Goal: Connect with others: Find specific page/section

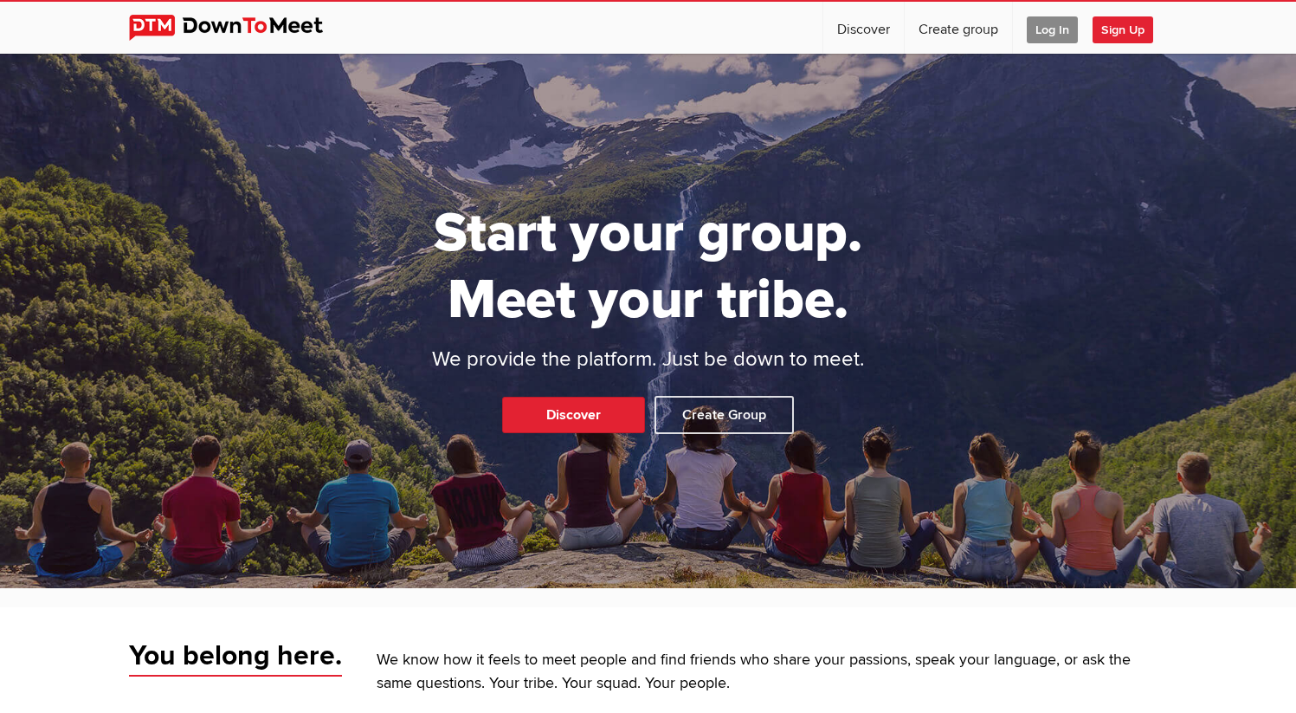
click at [1058, 27] on span "Log In" at bounding box center [1052, 29] width 51 height 27
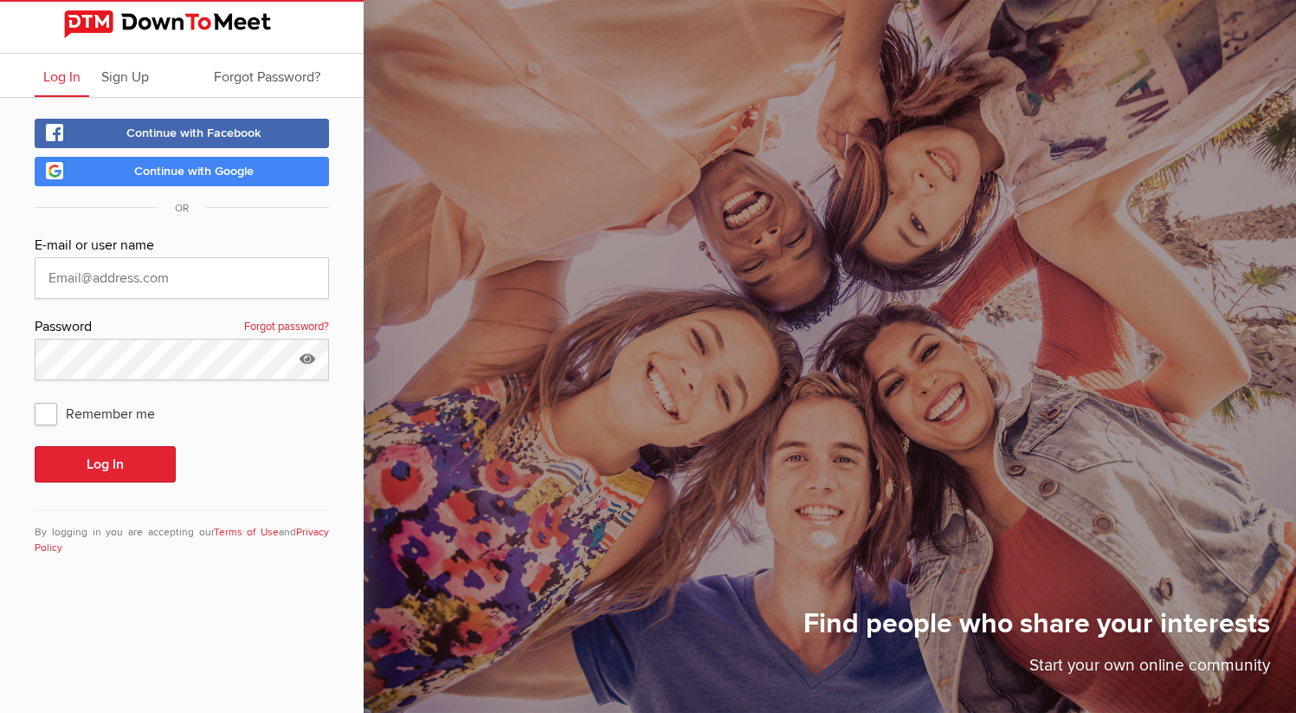
click at [229, 184] on link "Continue with Google" at bounding box center [182, 171] width 294 height 29
click at [129, 188] on form "Continue with Facebook Continue with Google OR E-mail or user name Password For…" at bounding box center [182, 348] width 294 height 458
click at [131, 176] on link "Continue with Google" at bounding box center [182, 171] width 294 height 29
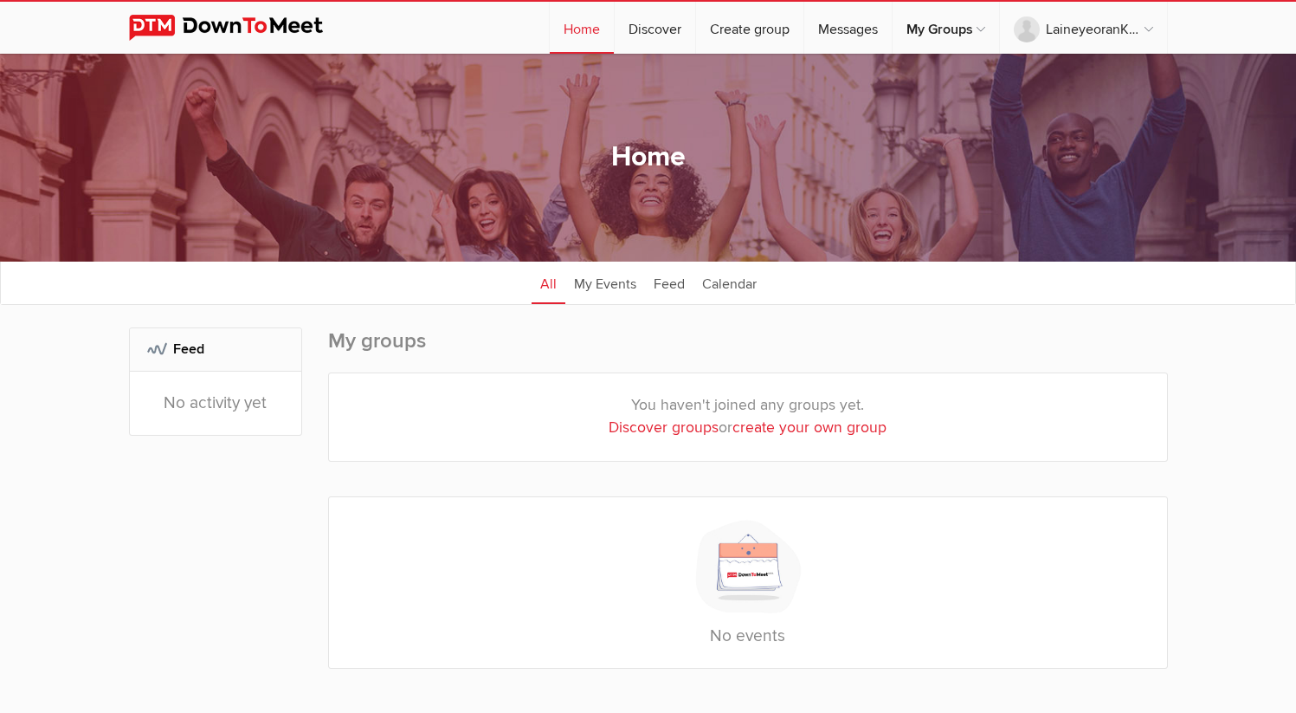
click at [664, 416] on div "You haven't joined any groups yet. Discover groups or create your own group" at bounding box center [748, 416] width 838 height 87
click at [660, 425] on link "Discover groups" at bounding box center [664, 427] width 110 height 18
select select "null"
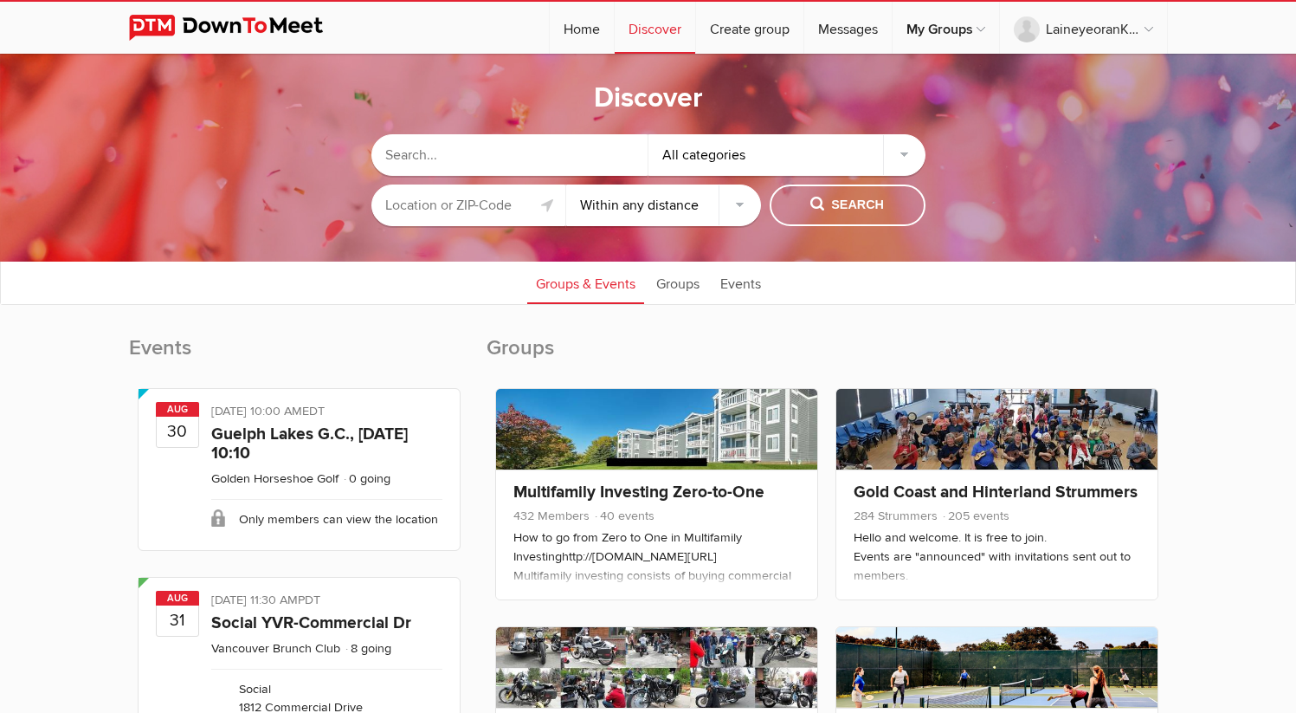
click at [581, 165] on input "text" at bounding box center [510, 155] width 277 height 42
click at [502, 208] on input "text" at bounding box center [469, 205] width 195 height 42
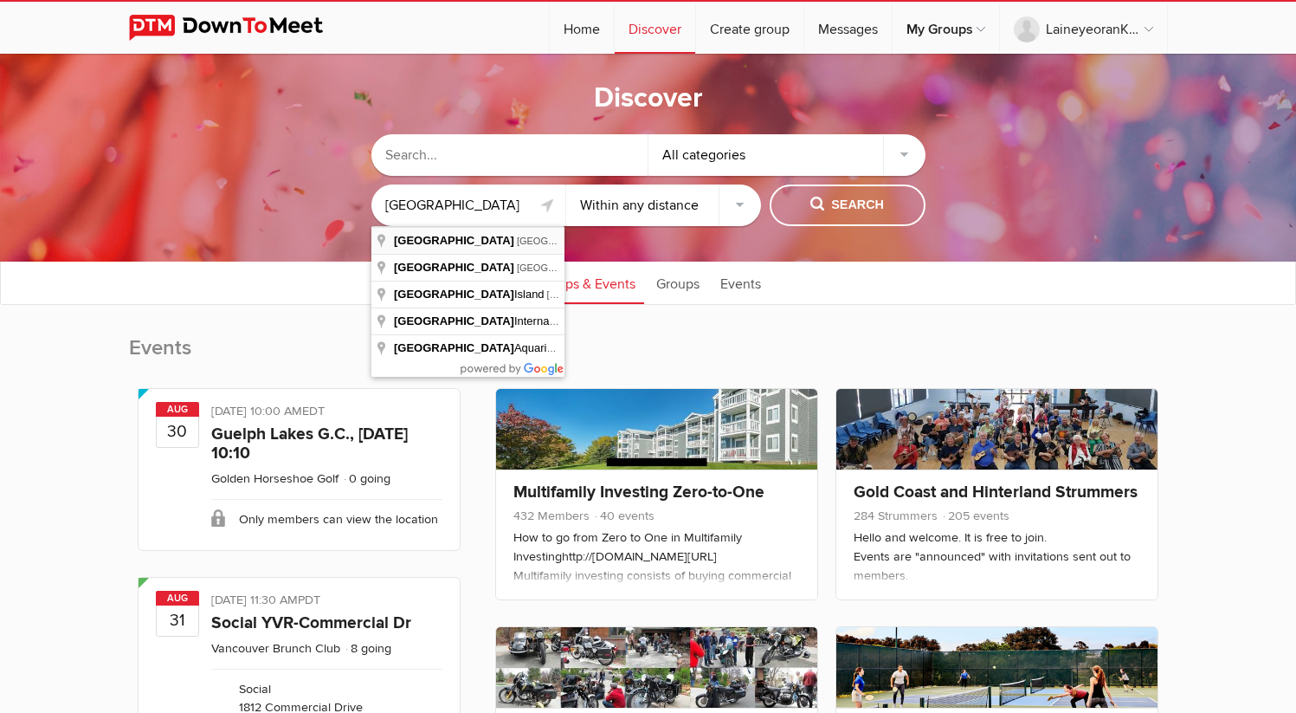
type input "[GEOGRAPHIC_DATA], [GEOGRAPHIC_DATA], [GEOGRAPHIC_DATA]"
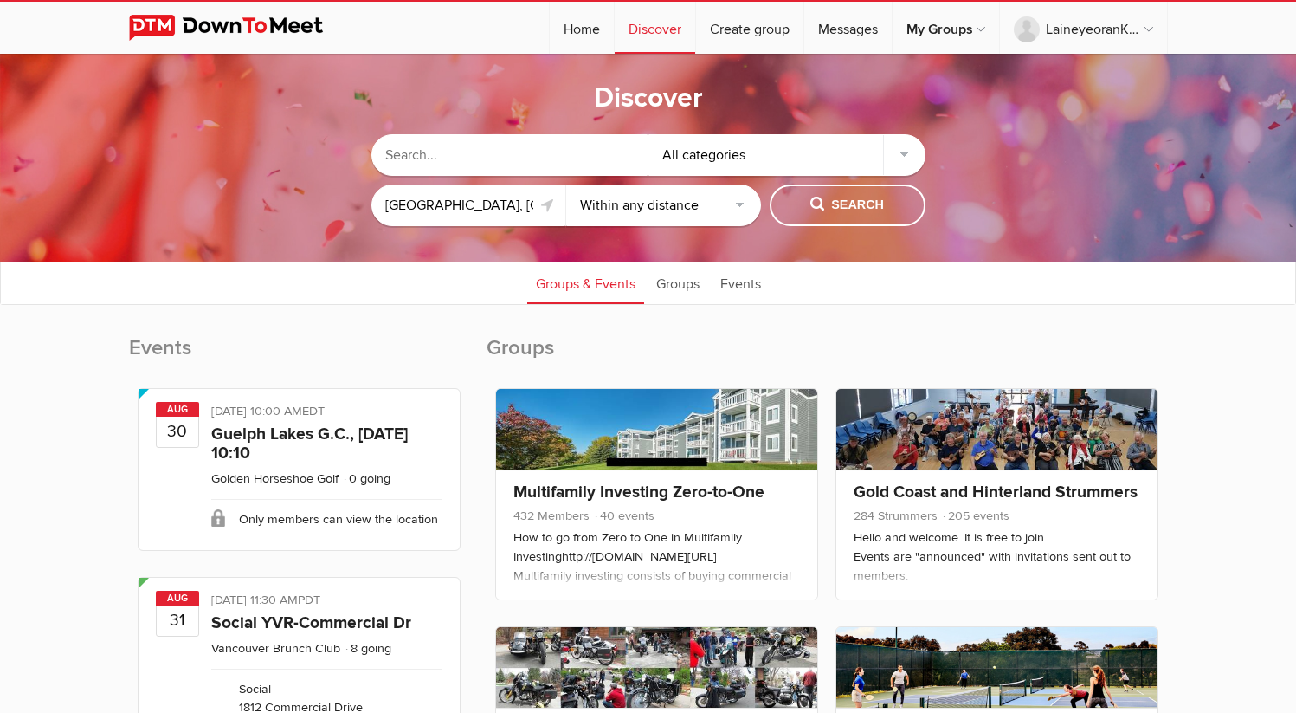
click at [494, 162] on input "text" at bounding box center [510, 155] width 277 height 42
type input "hiking"
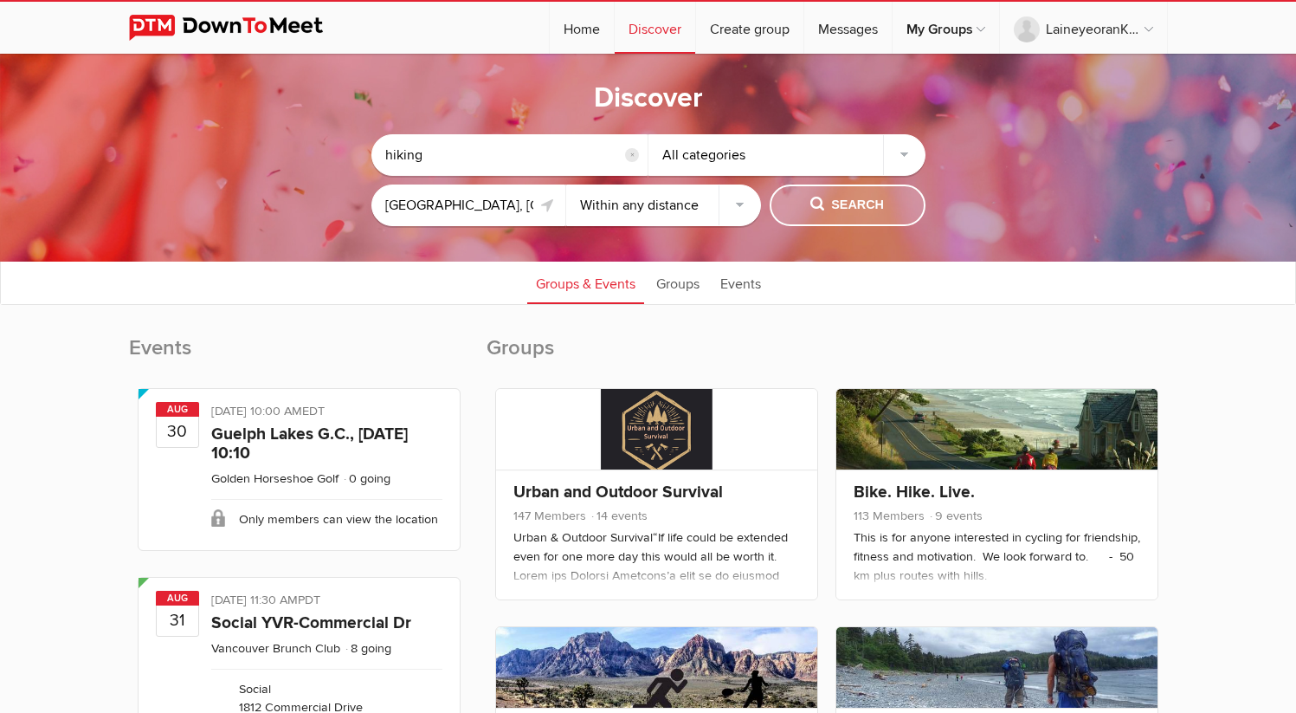
click at [834, 207] on span "Search" at bounding box center [848, 205] width 74 height 19
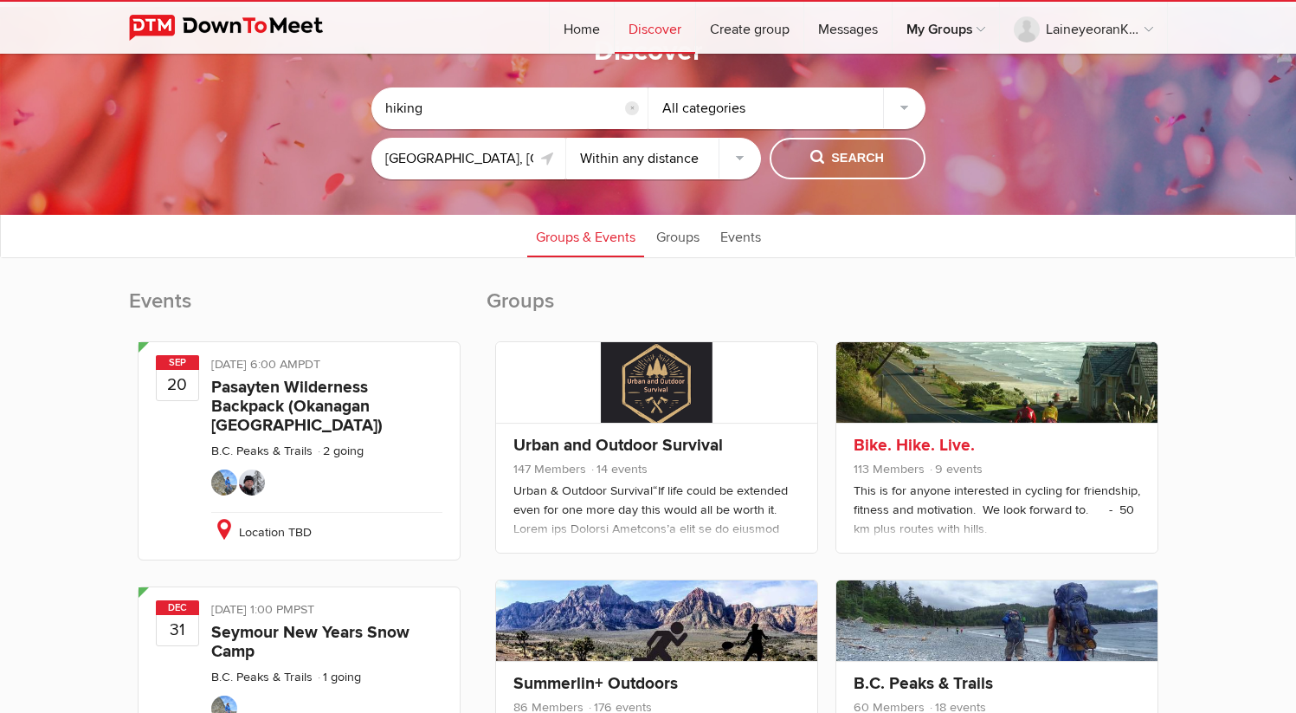
scroll to position [329, 0]
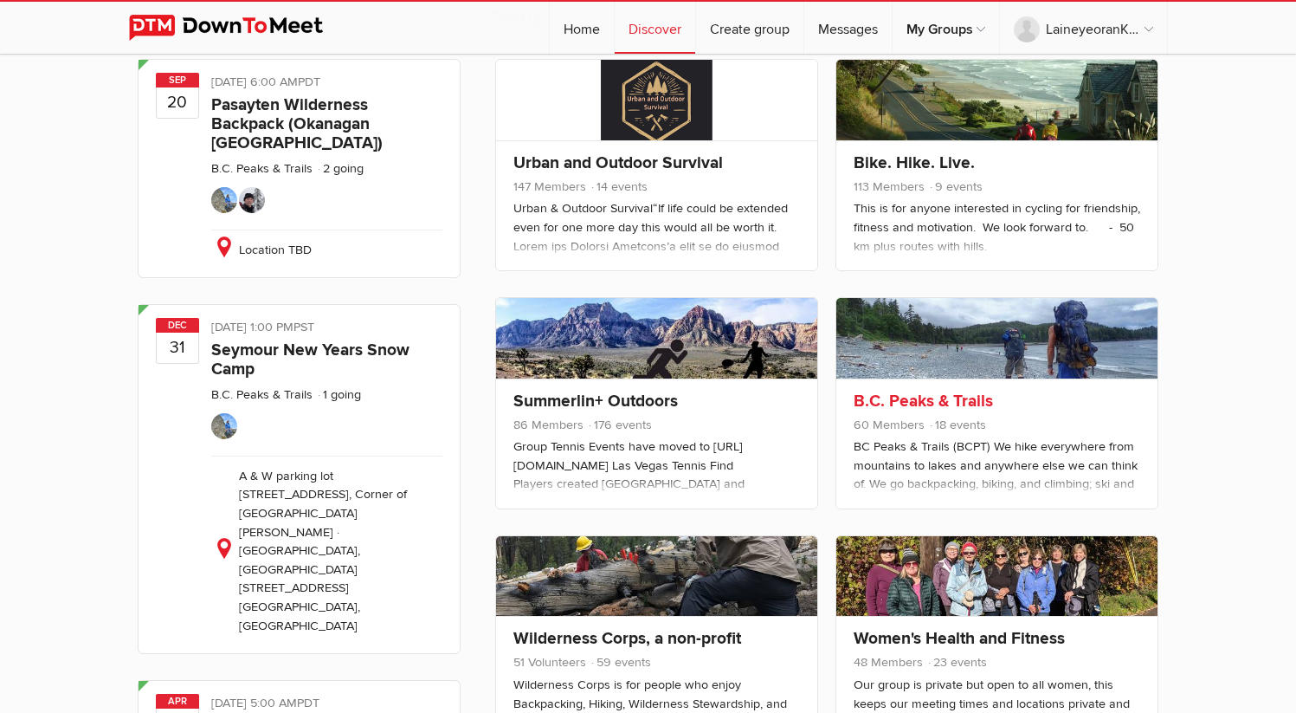
click at [1005, 461] on div "BC Peaks & Trails (BCPT) We hike everywhere from mountains to lakes and anywher…" at bounding box center [997, 689] width 287 height 505
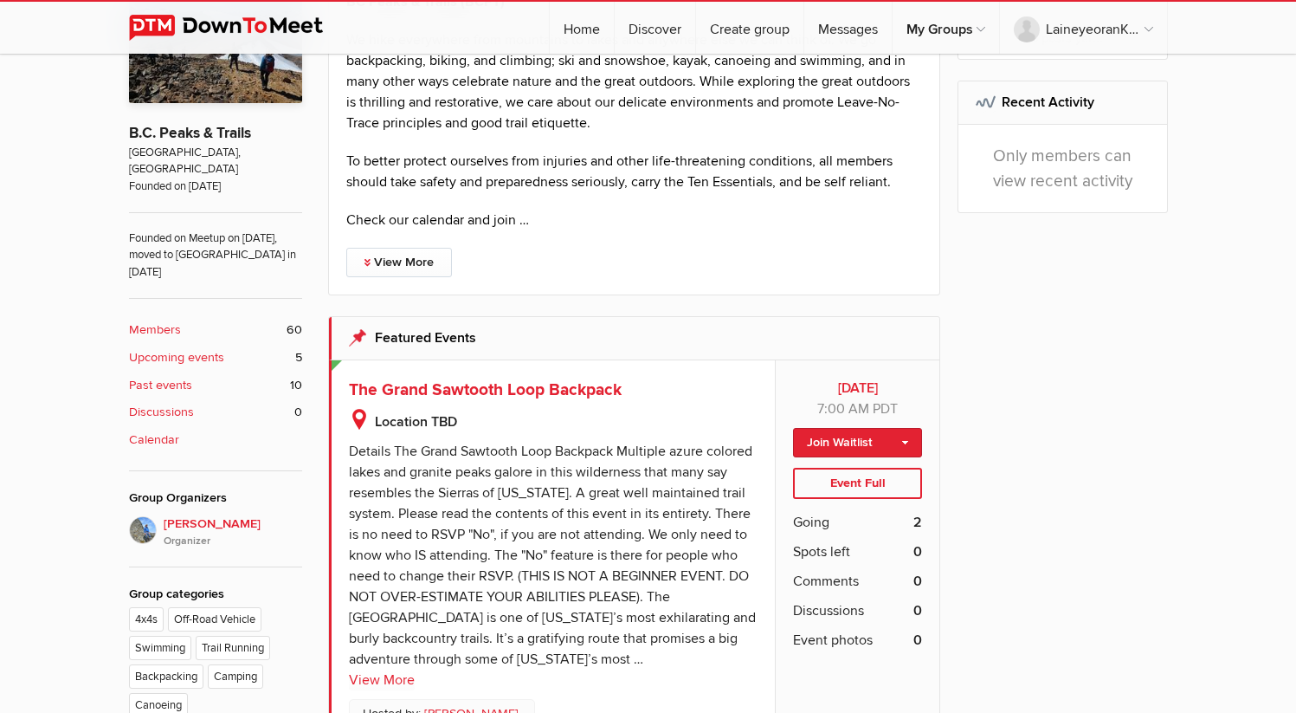
scroll to position [234, 0]
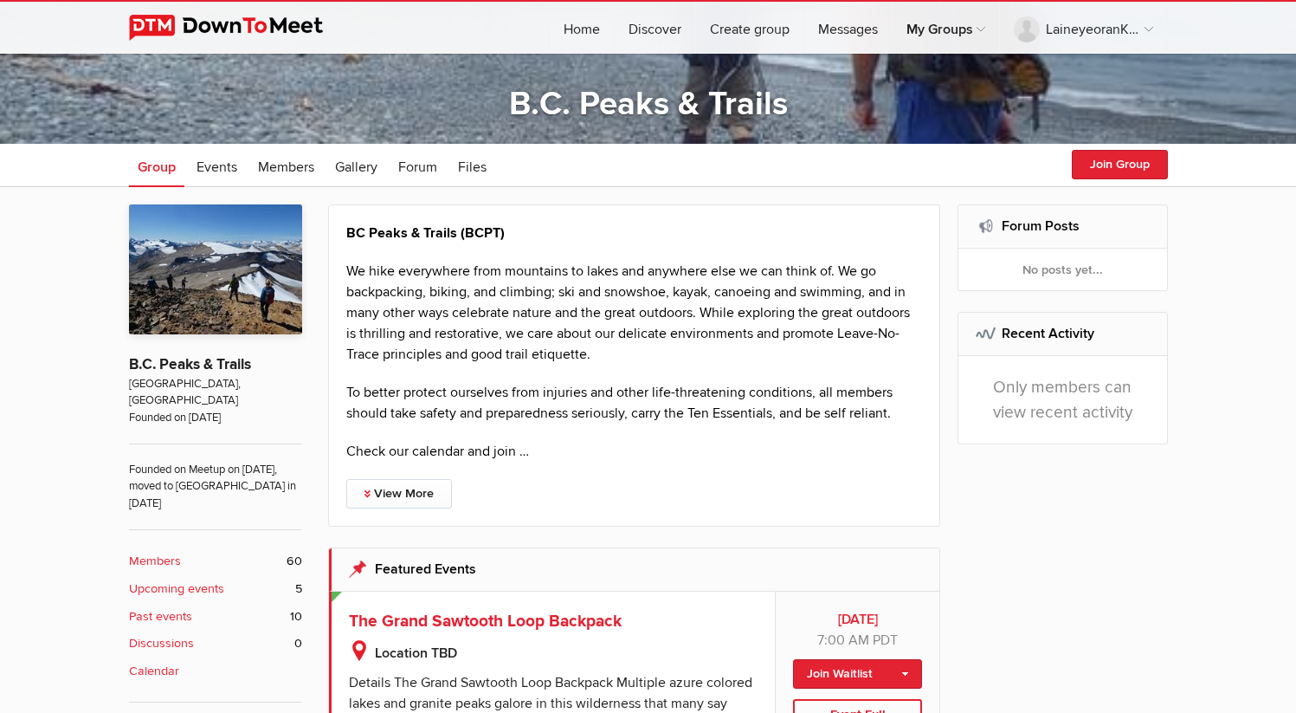
click at [668, 458] on p "Check our calendar and join …" at bounding box center [634, 451] width 577 height 21
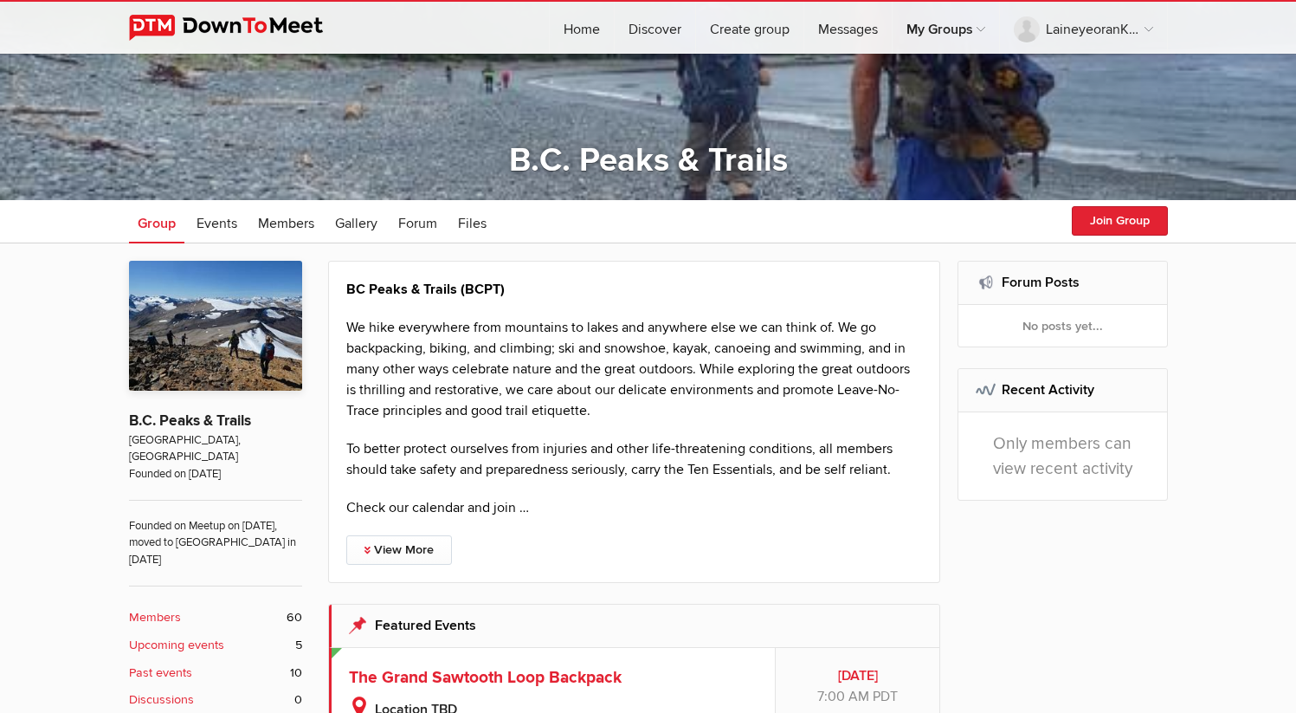
scroll to position [0, 0]
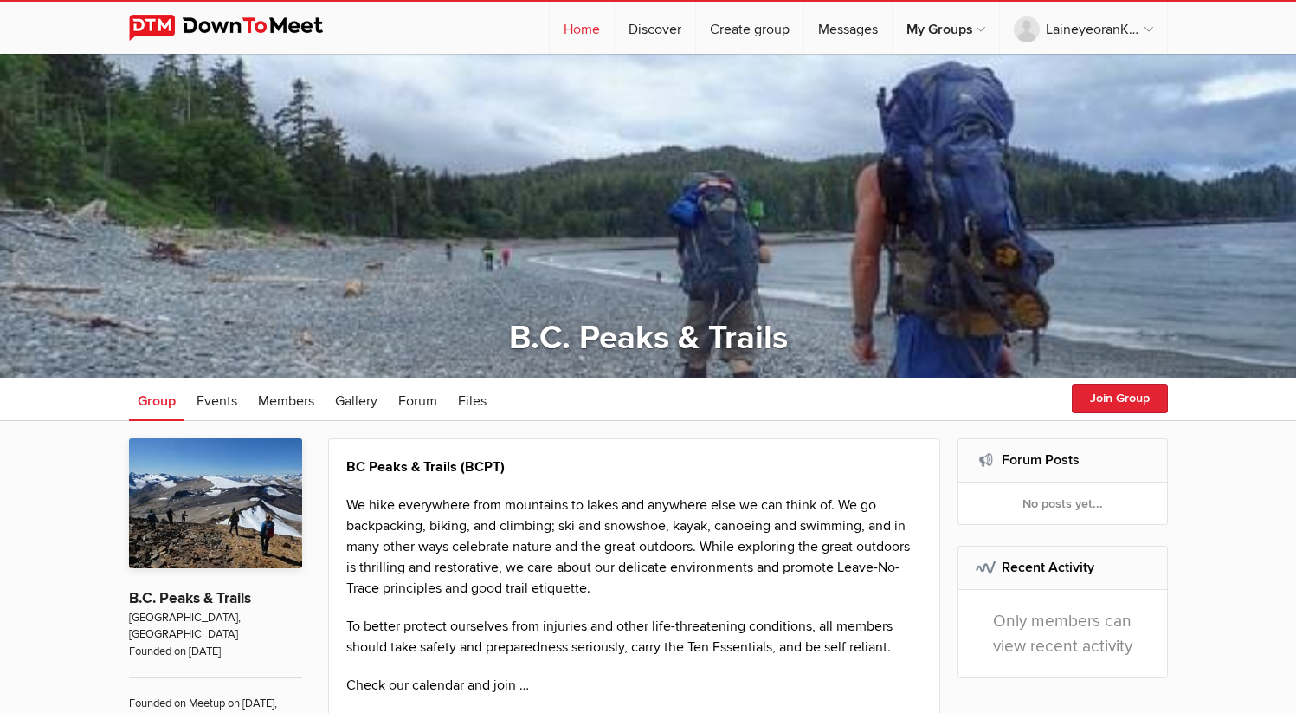
click at [590, 35] on link "Home" at bounding box center [582, 28] width 64 height 52
